Goal: Navigation & Orientation: Find specific page/section

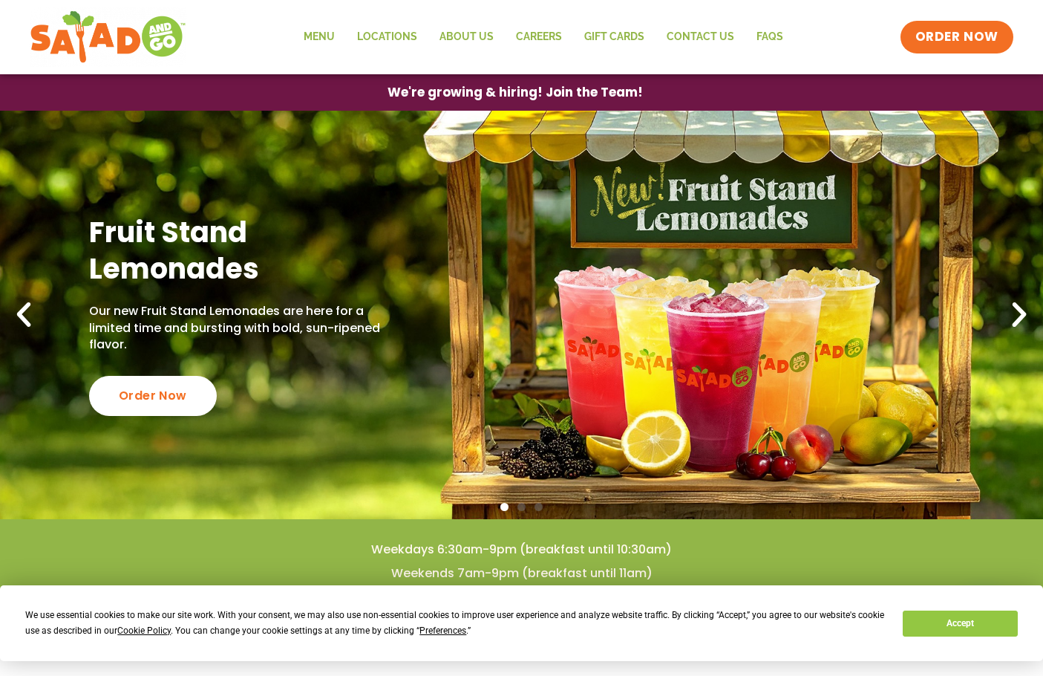
scroll to position [124, 0]
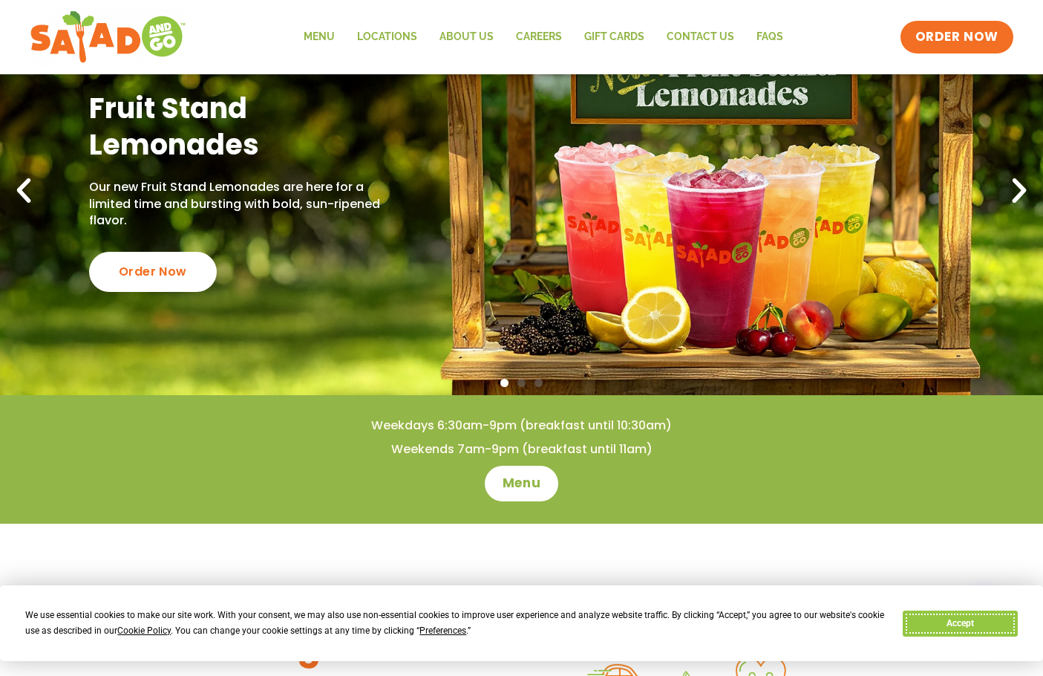
click at [953, 633] on button "Accept" at bounding box center [960, 623] width 114 height 26
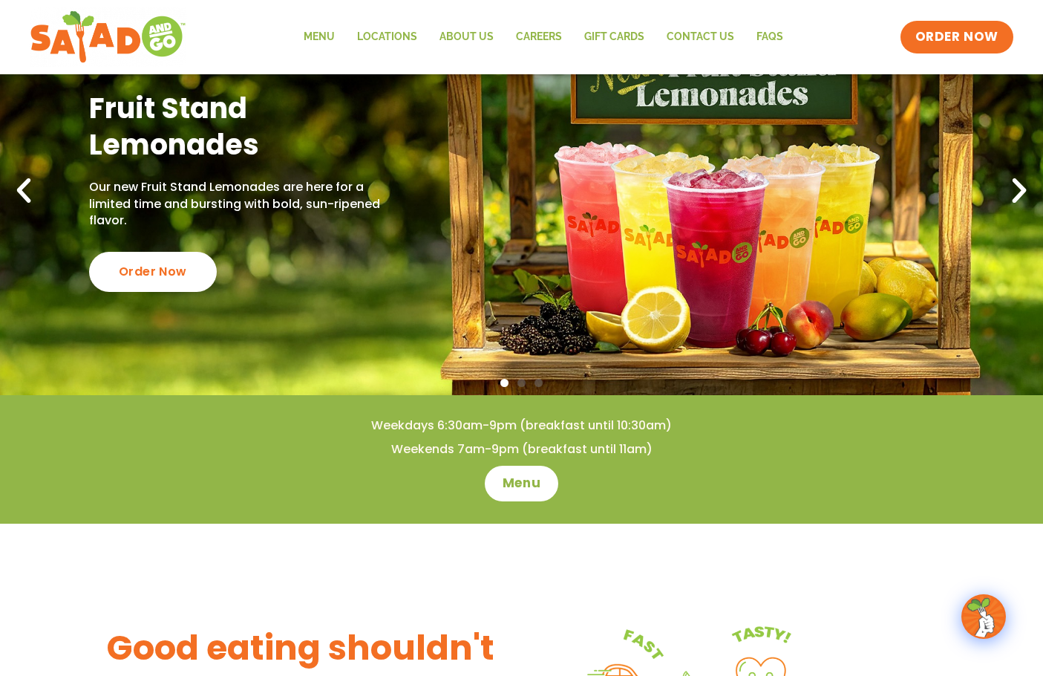
scroll to position [0, 0]
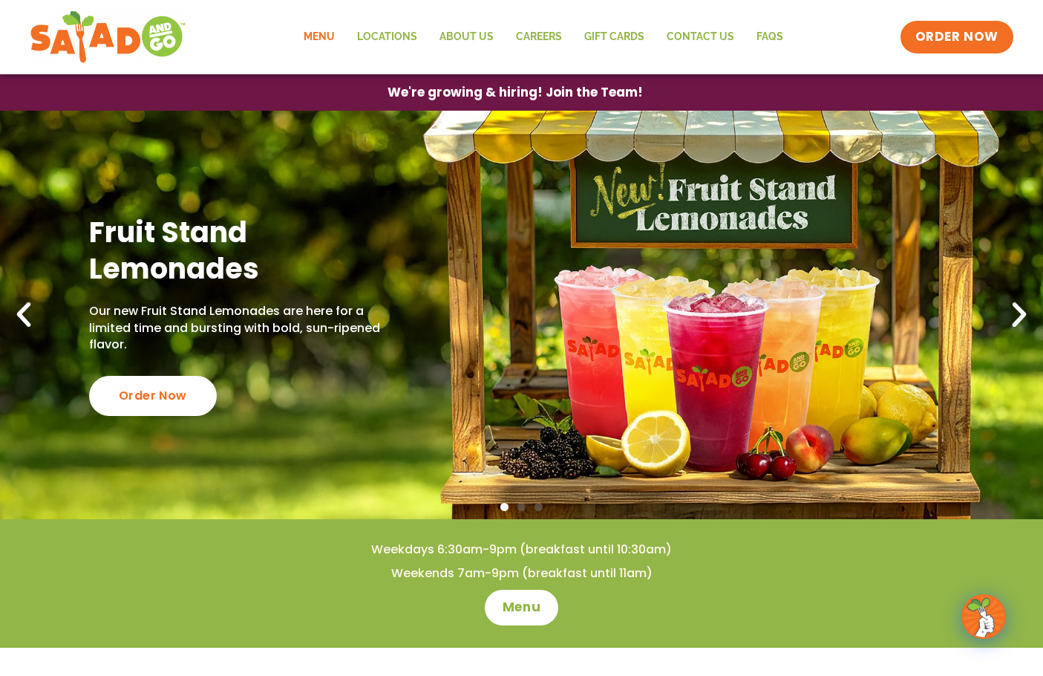
click at [312, 34] on link "Menu" at bounding box center [319, 37] width 53 height 34
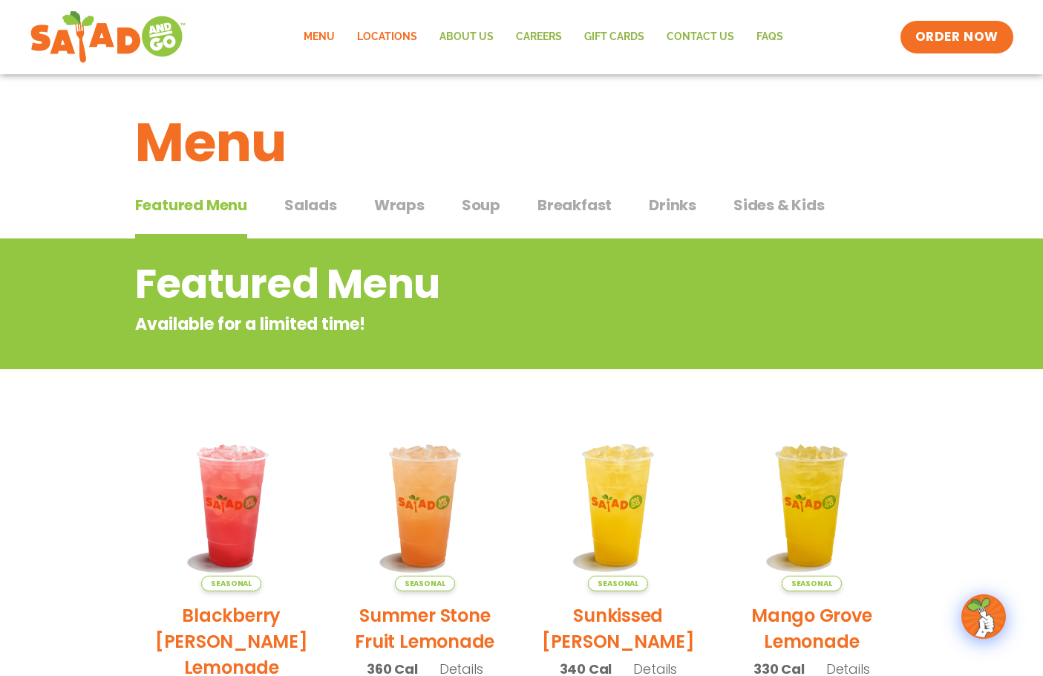
click at [407, 40] on link "Locations" at bounding box center [387, 37] width 82 height 34
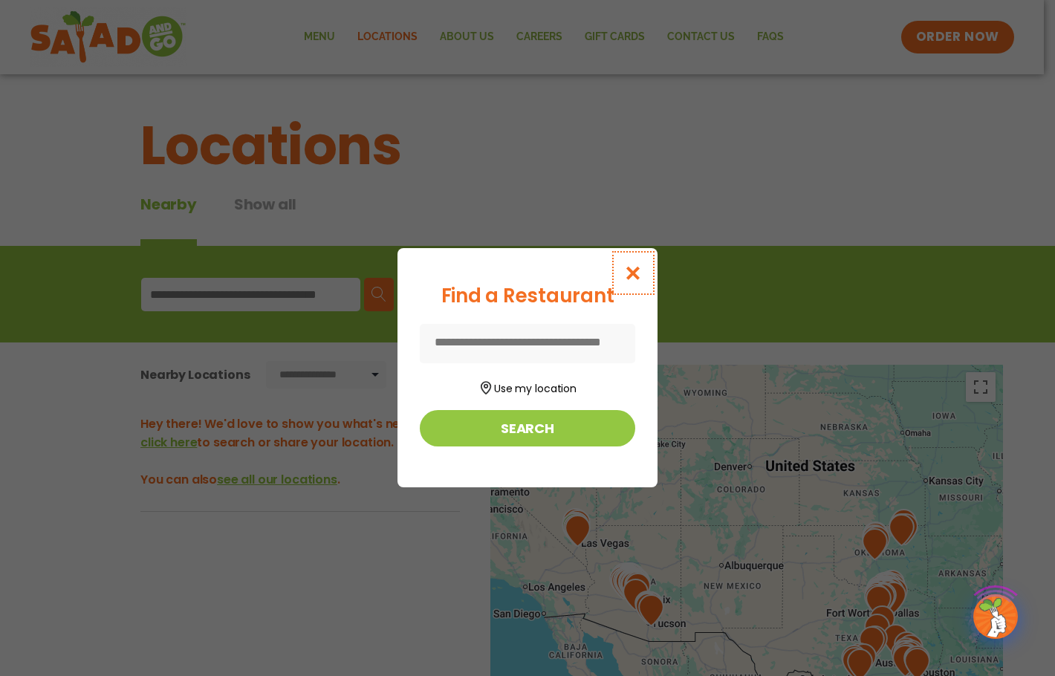
click at [635, 272] on icon "Close modal" at bounding box center [633, 273] width 19 height 16
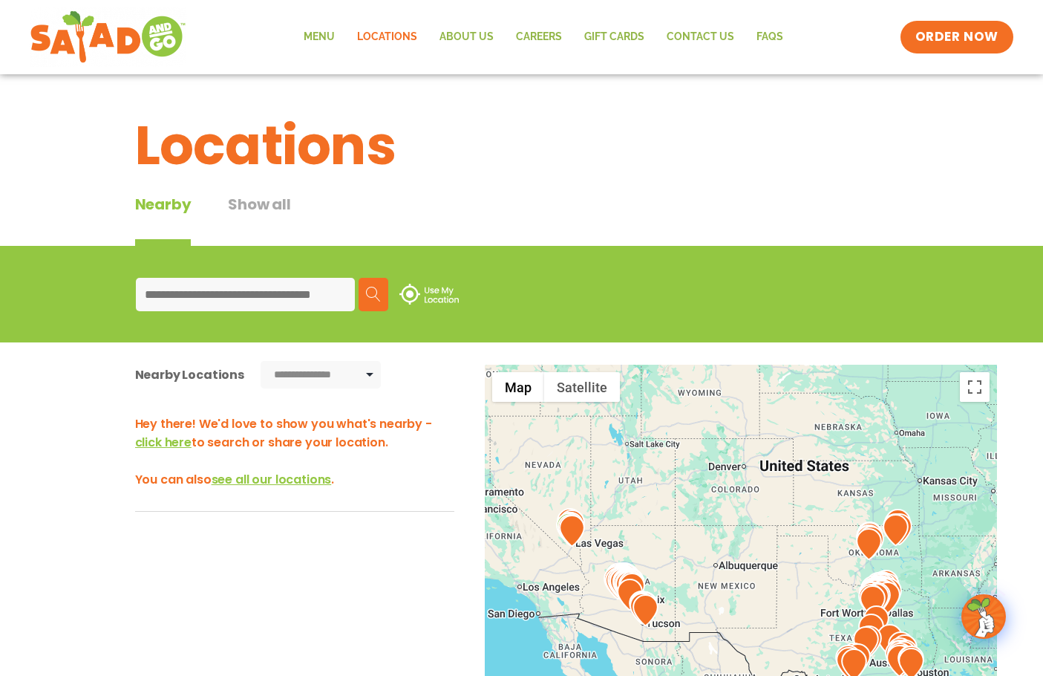
click at [207, 293] on input at bounding box center [245, 294] width 219 height 33
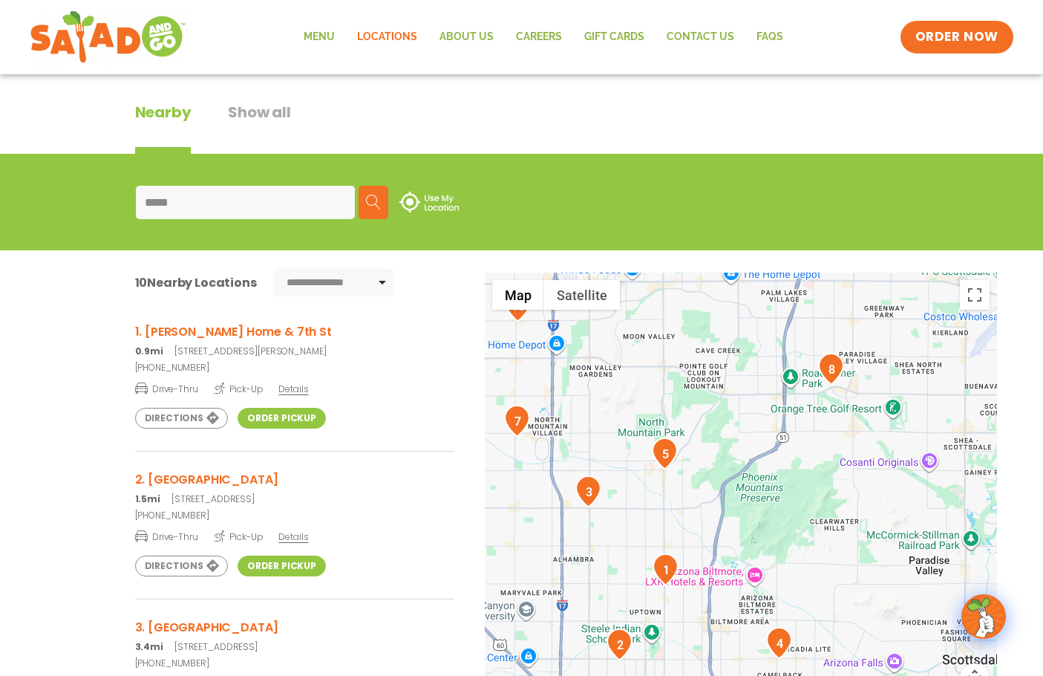
scroll to position [124, 0]
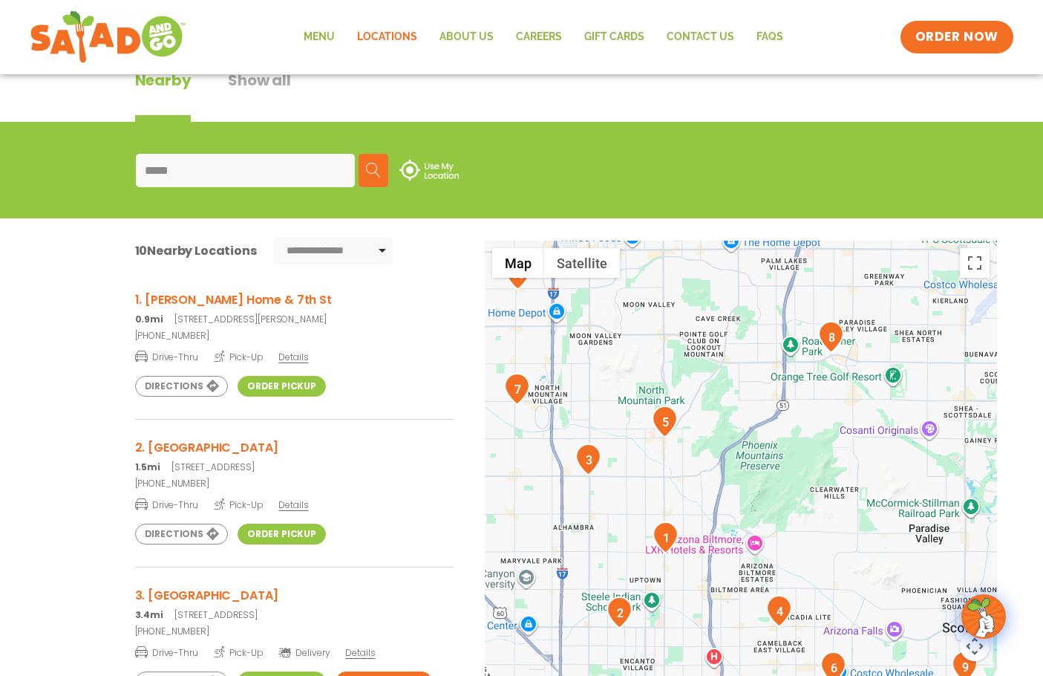
type input "*****"
click at [196, 297] on h3 "1. Bethany Home & 7th St" at bounding box center [294, 299] width 319 height 19
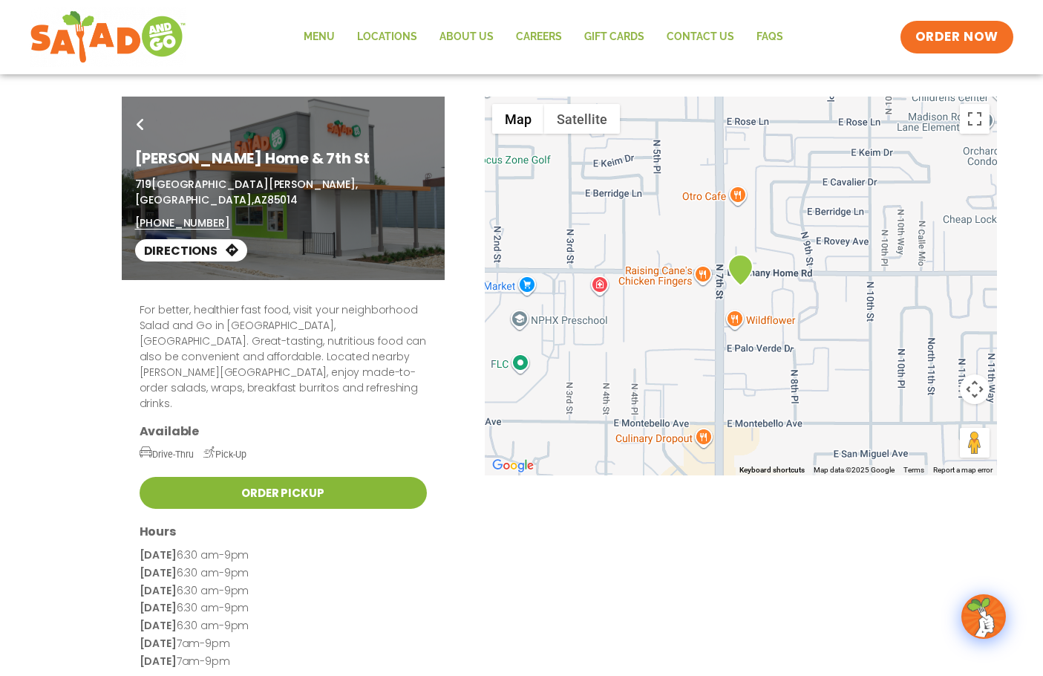
click at [327, 477] on link "Order Pickup" at bounding box center [283, 493] width 287 height 32
